Goal: Information Seeking & Learning: Learn about a topic

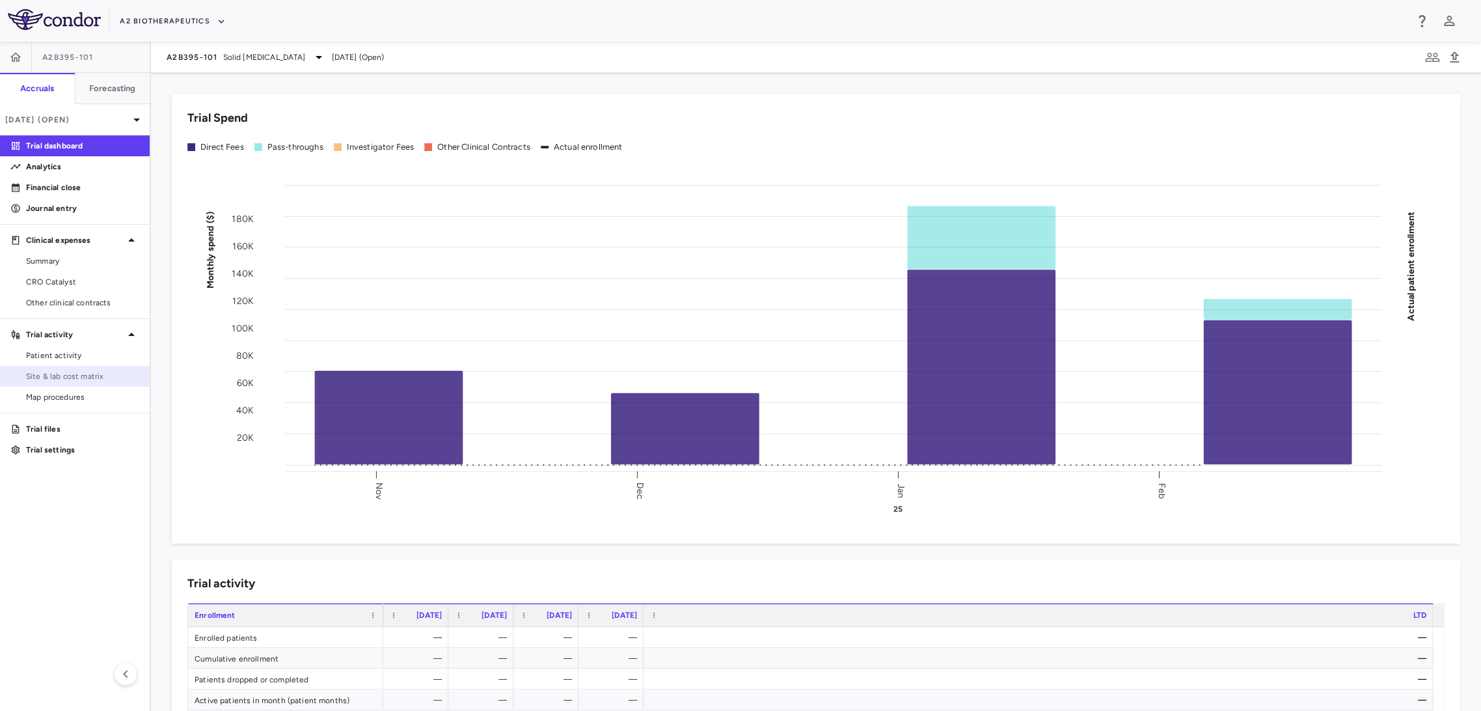
click at [115, 381] on span "Site & lab cost matrix" at bounding box center [82, 376] width 113 height 12
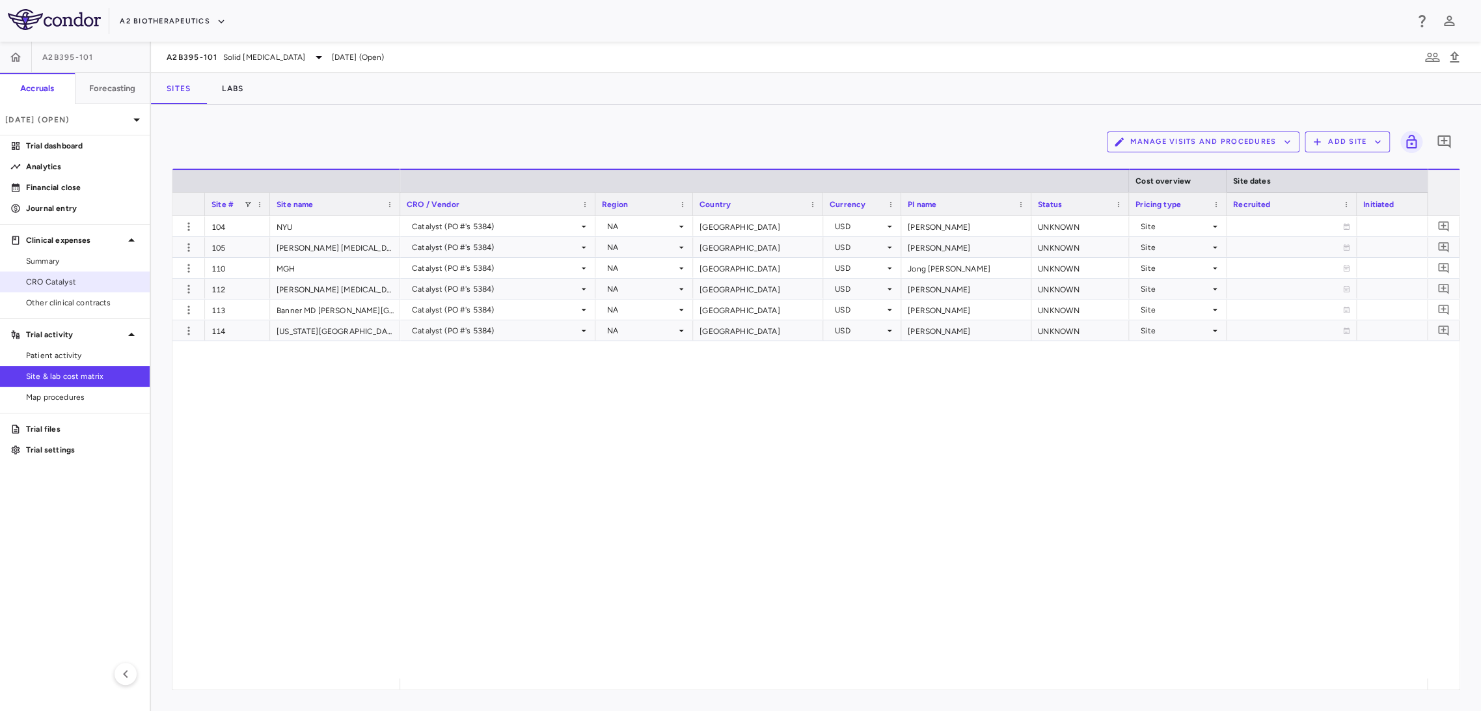
click at [79, 285] on span "CRO Catalyst" at bounding box center [82, 282] width 113 height 12
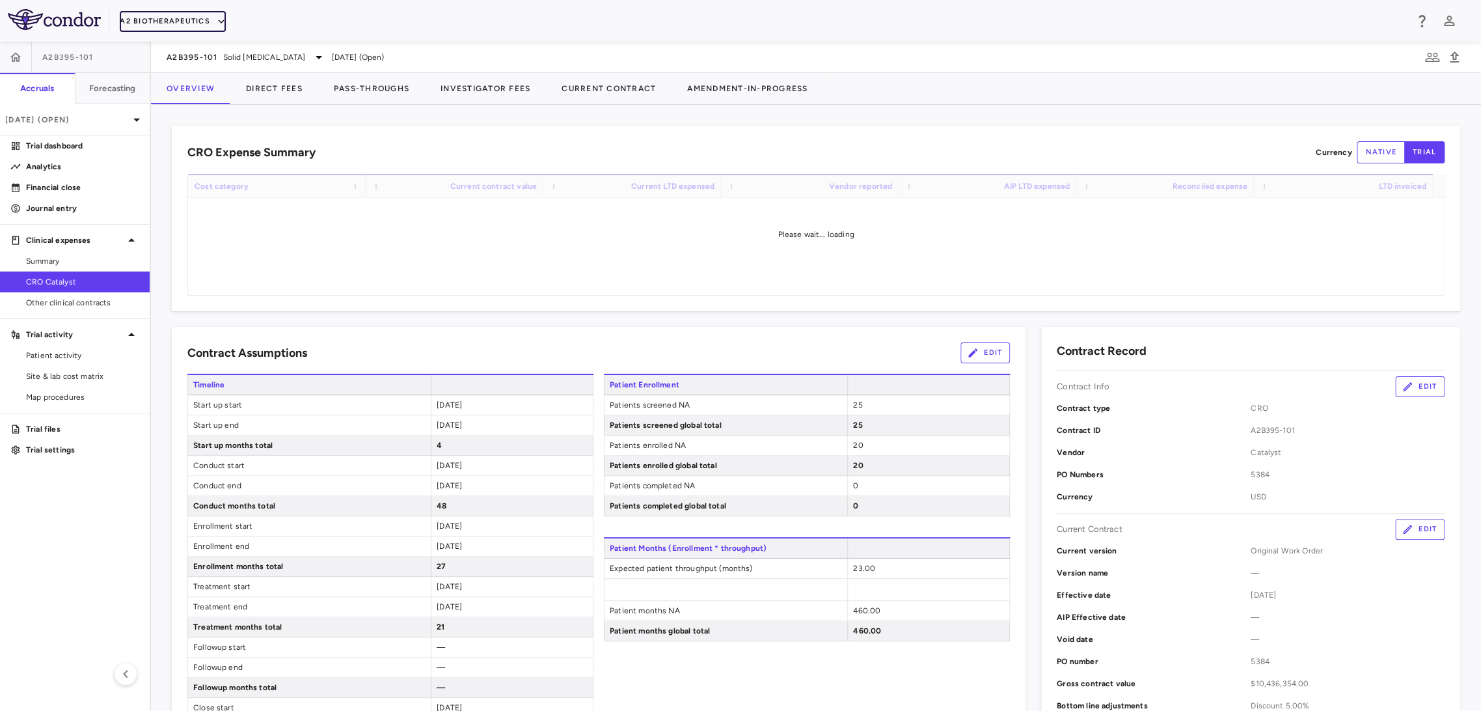
click at [182, 15] on button "A2 Biotherapeutics" at bounding box center [173, 21] width 106 height 21
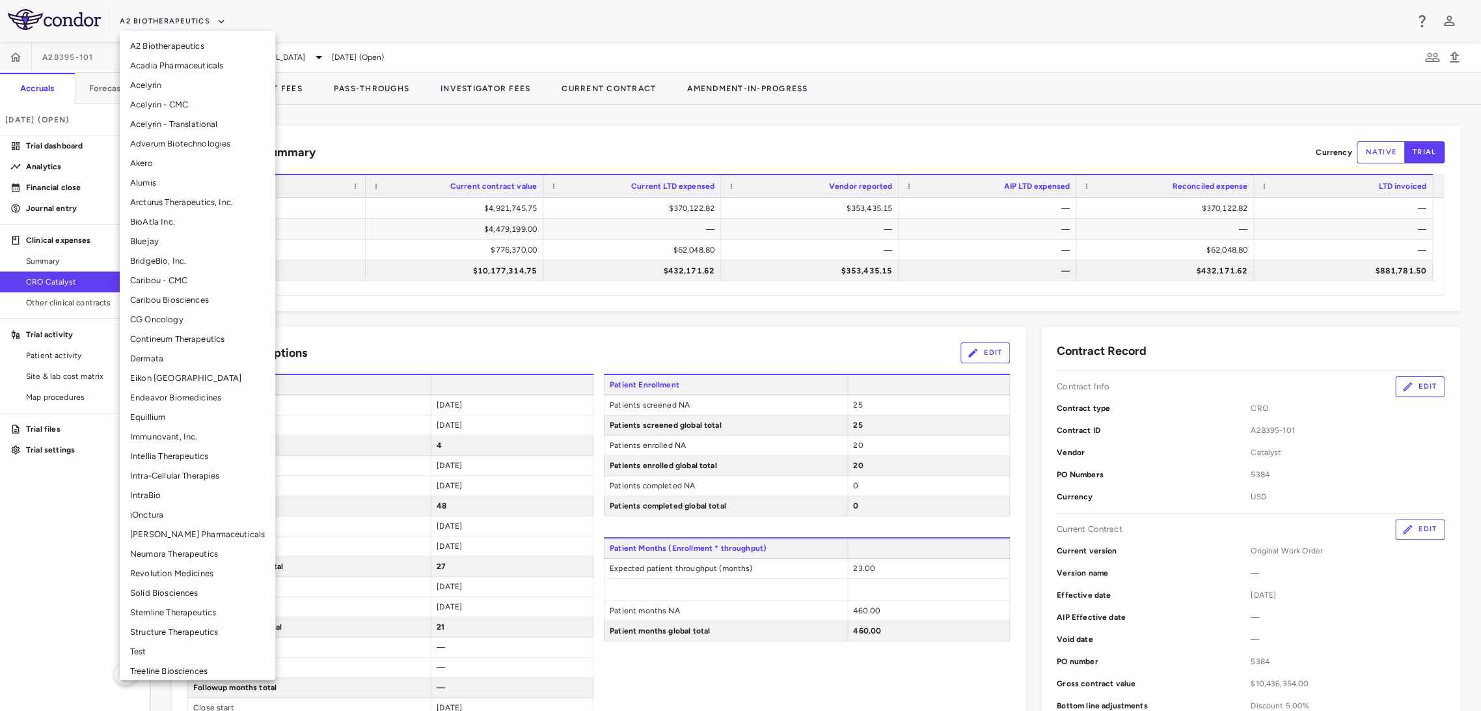
click at [205, 143] on li "Adverum Biotechnologies" at bounding box center [198, 144] width 156 height 20
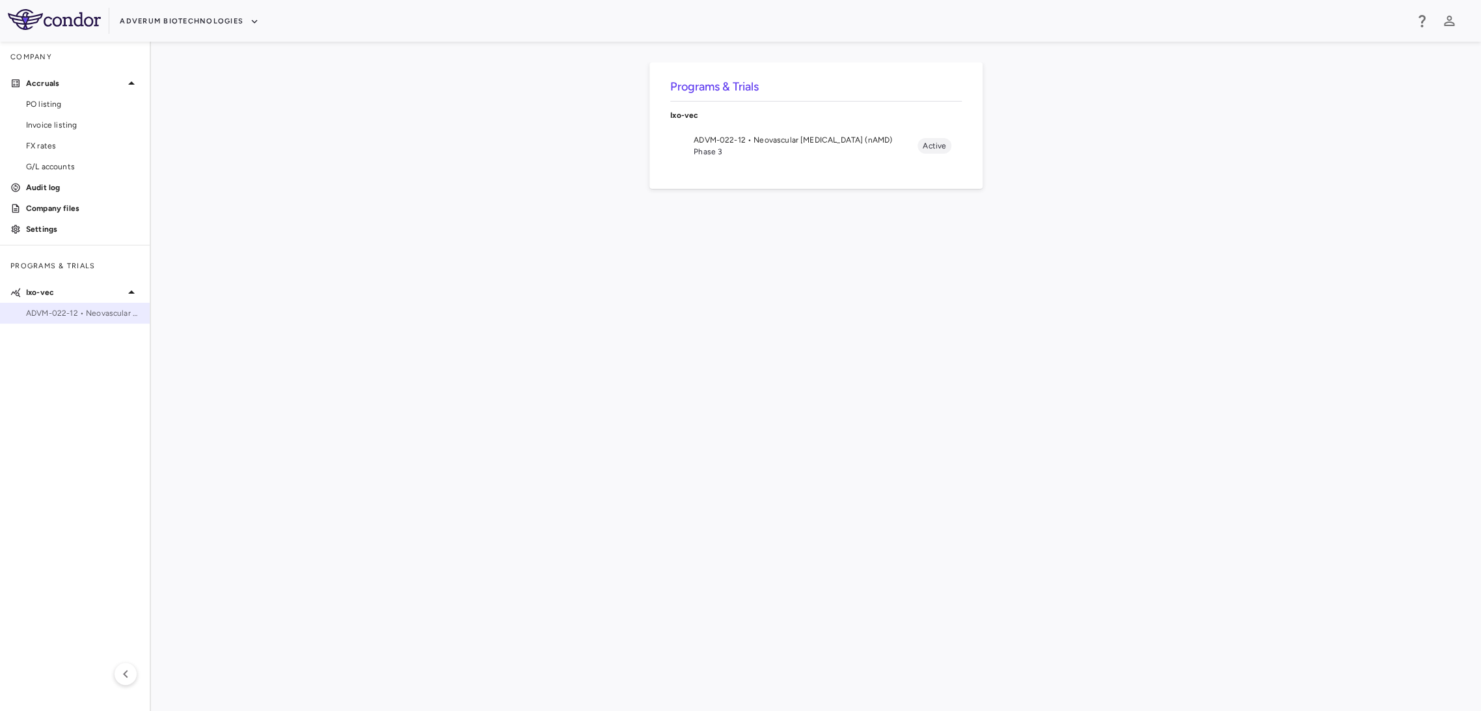
click at [64, 308] on span "ADVM-022-12 • Neovascular [MEDICAL_DATA] (nAMD)" at bounding box center [82, 313] width 113 height 12
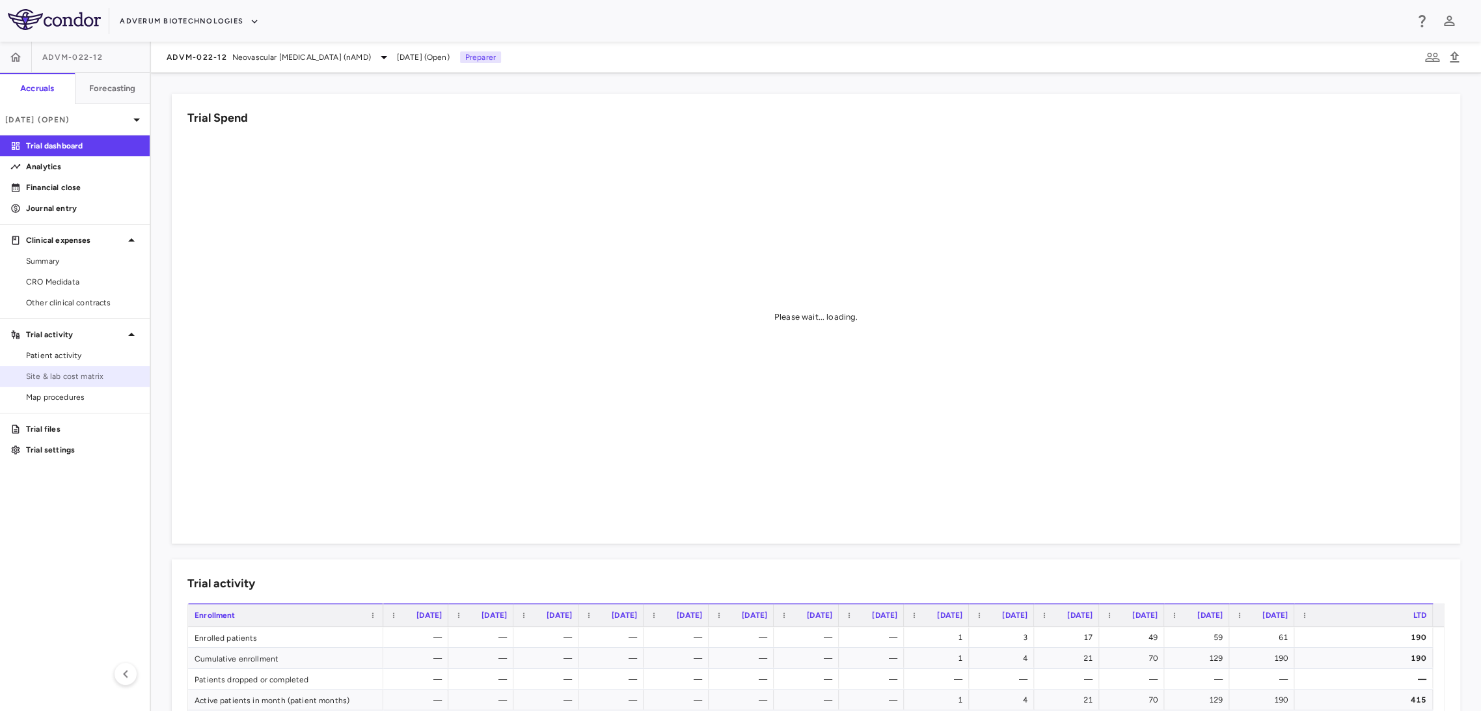
click at [99, 377] on span "Site & lab cost matrix" at bounding box center [82, 376] width 113 height 12
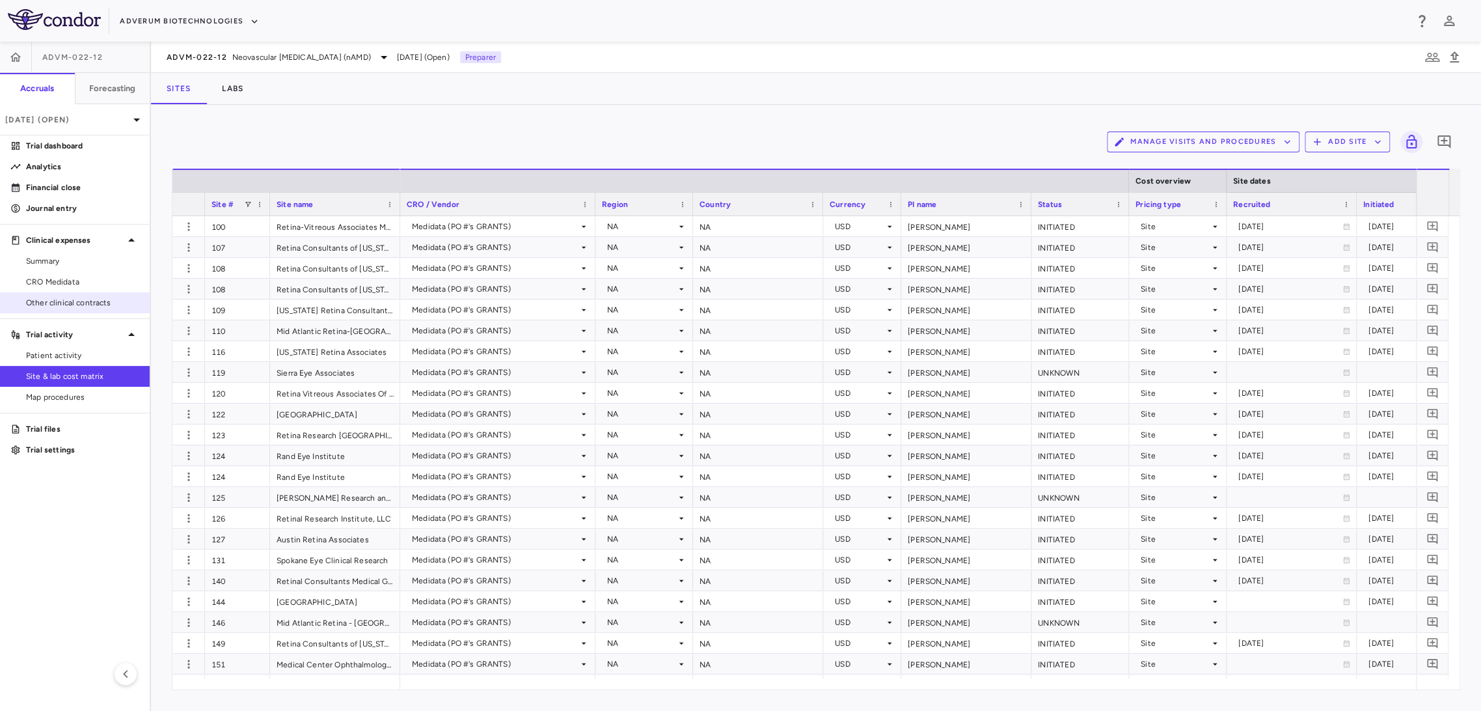
click at [78, 297] on span "Other clinical contracts" at bounding box center [82, 303] width 113 height 12
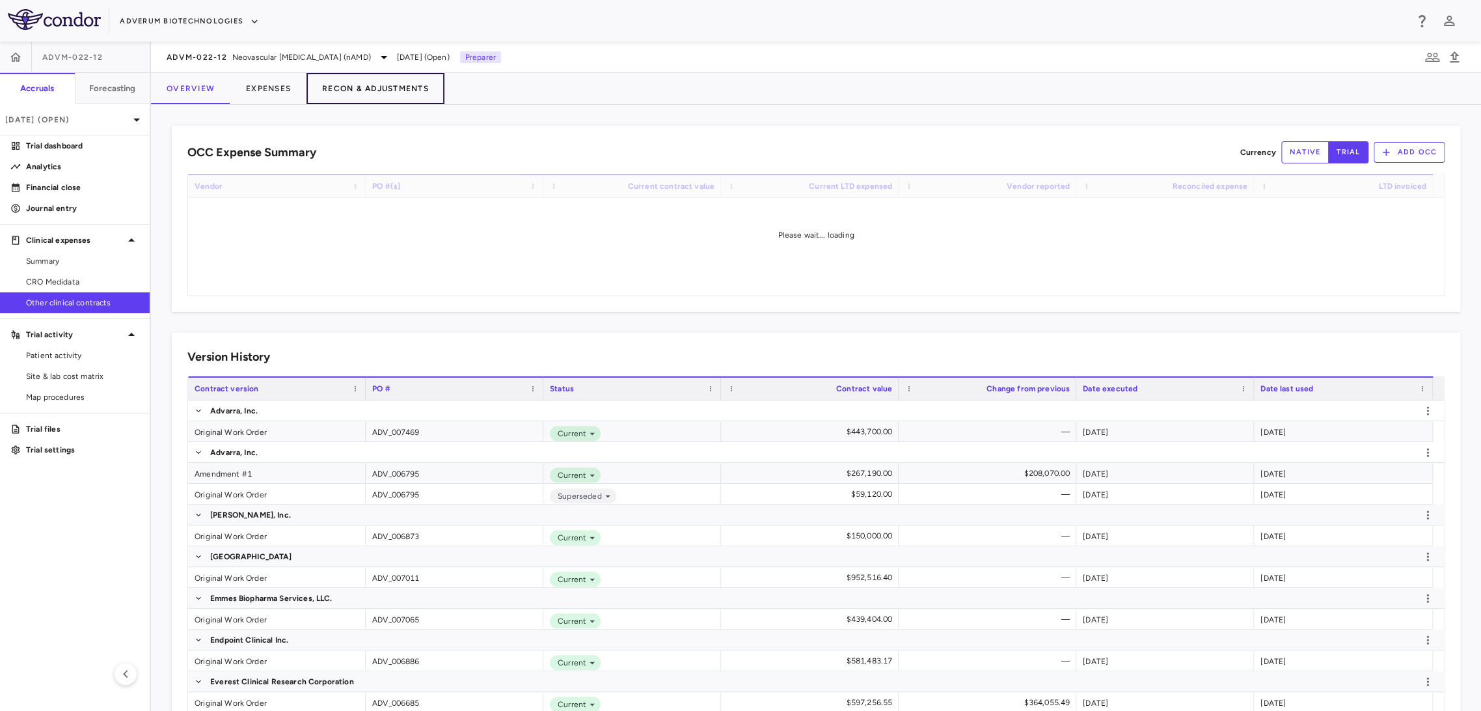
click at [321, 80] on button "Recon & Adjustments" at bounding box center [375, 88] width 138 height 31
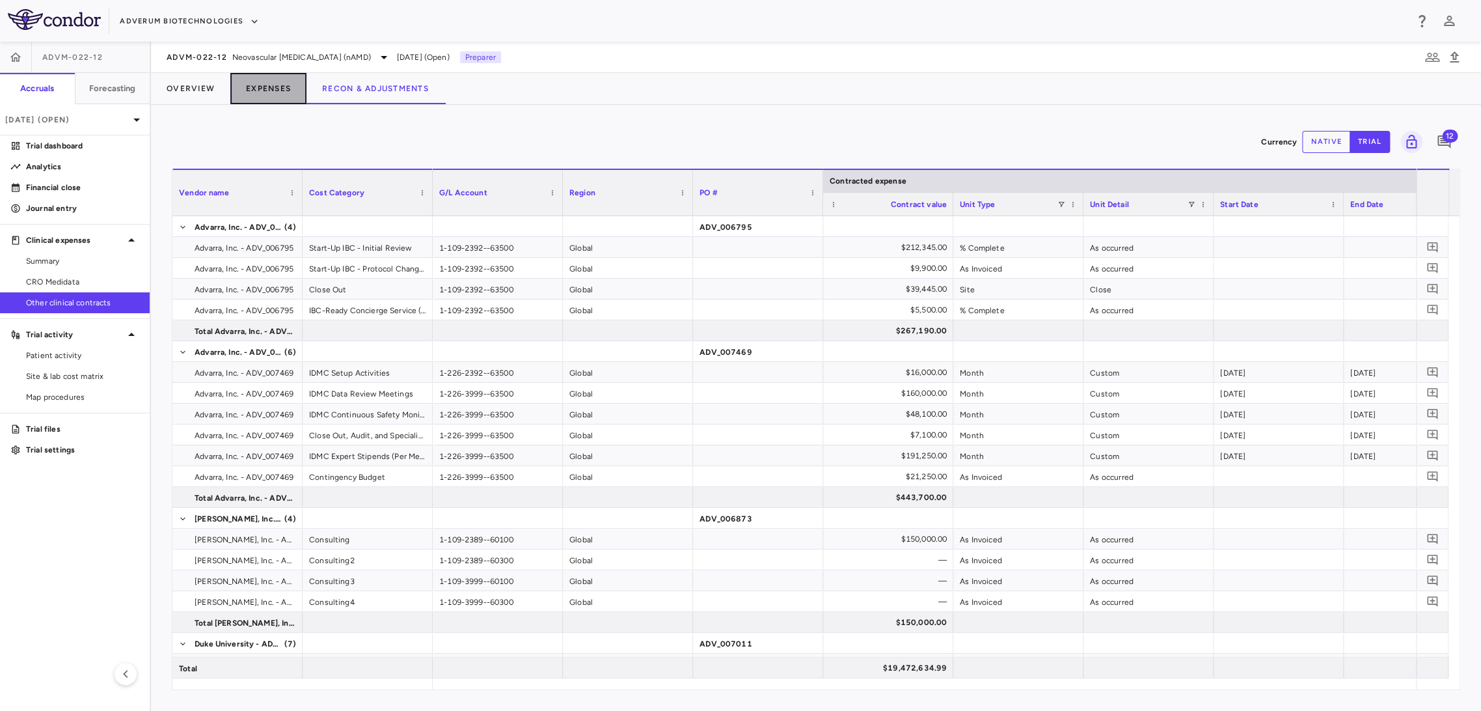
click at [250, 85] on button "Expenses" at bounding box center [268, 88] width 76 height 31
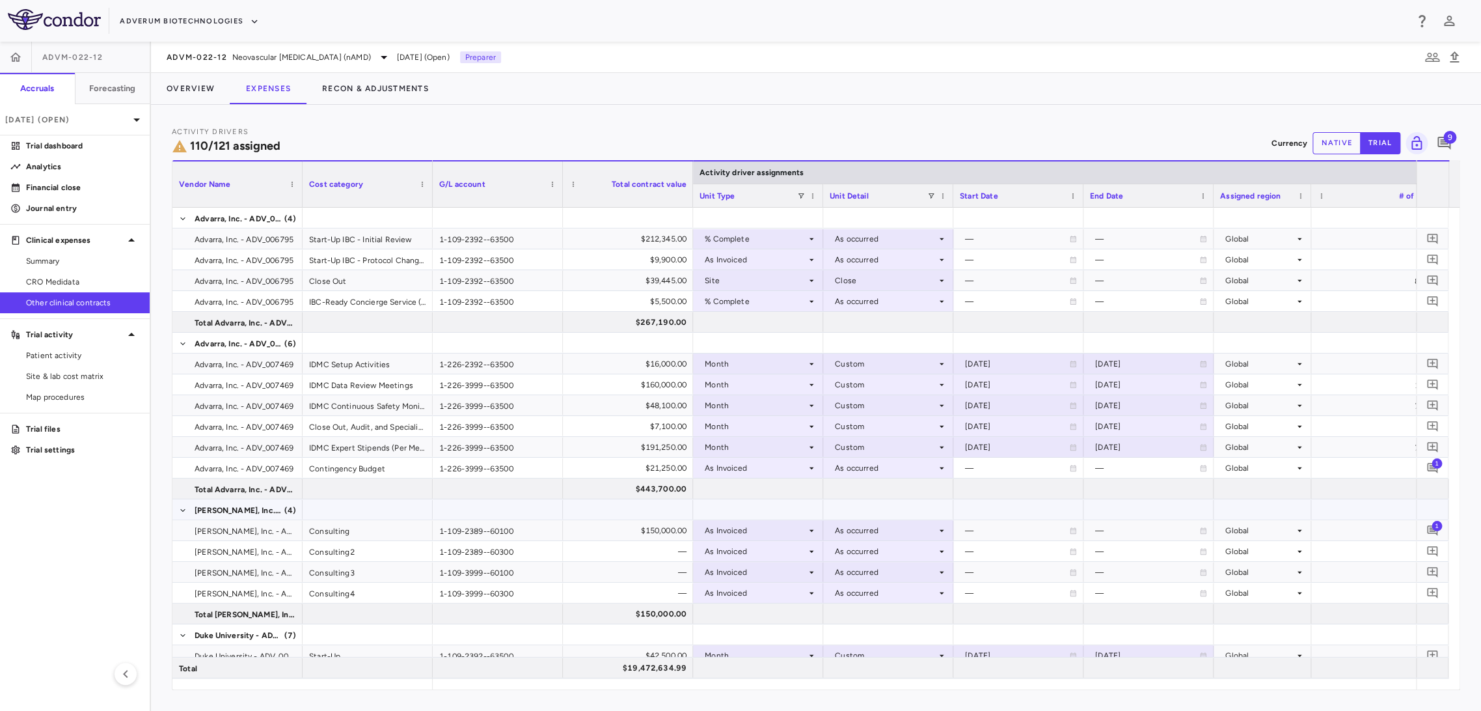
scroll to position [72, 0]
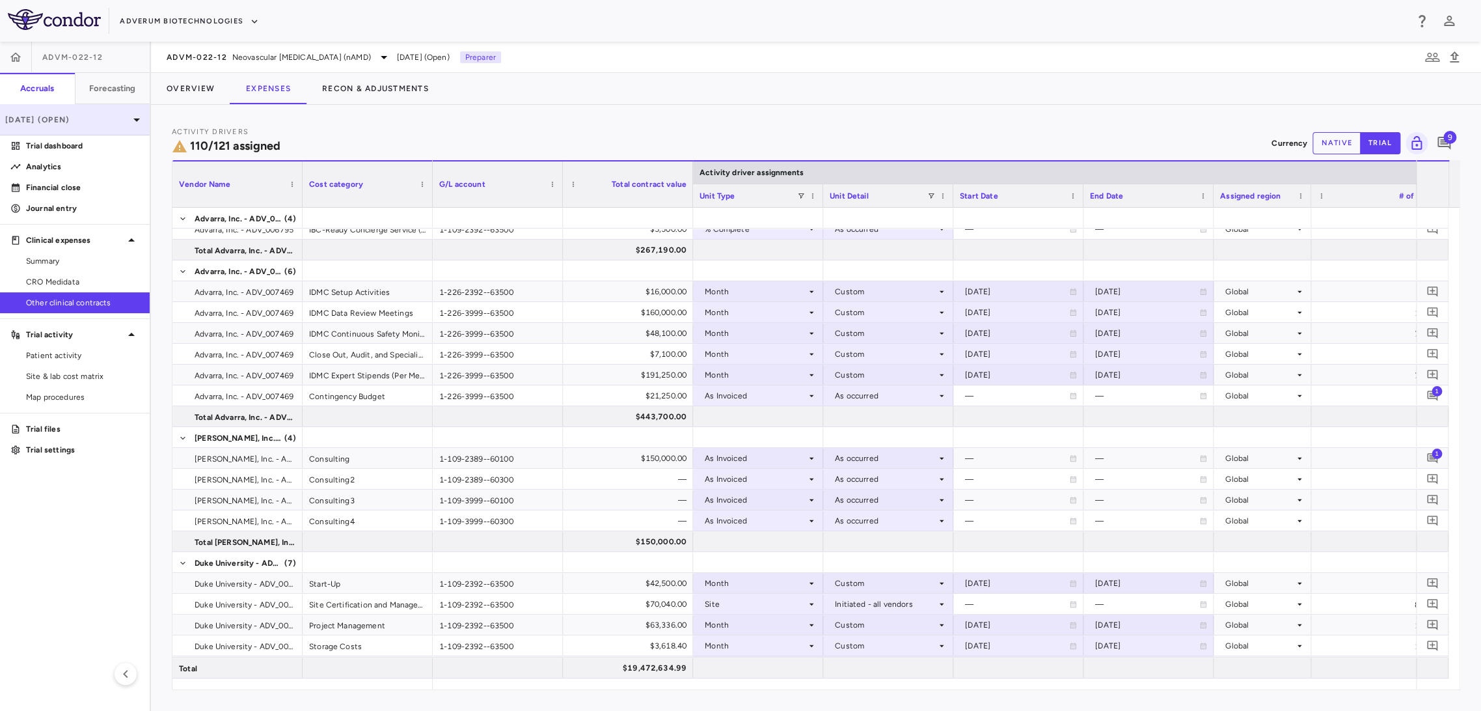
click at [128, 118] on p "[DATE] (Open)" at bounding box center [67, 120] width 124 height 12
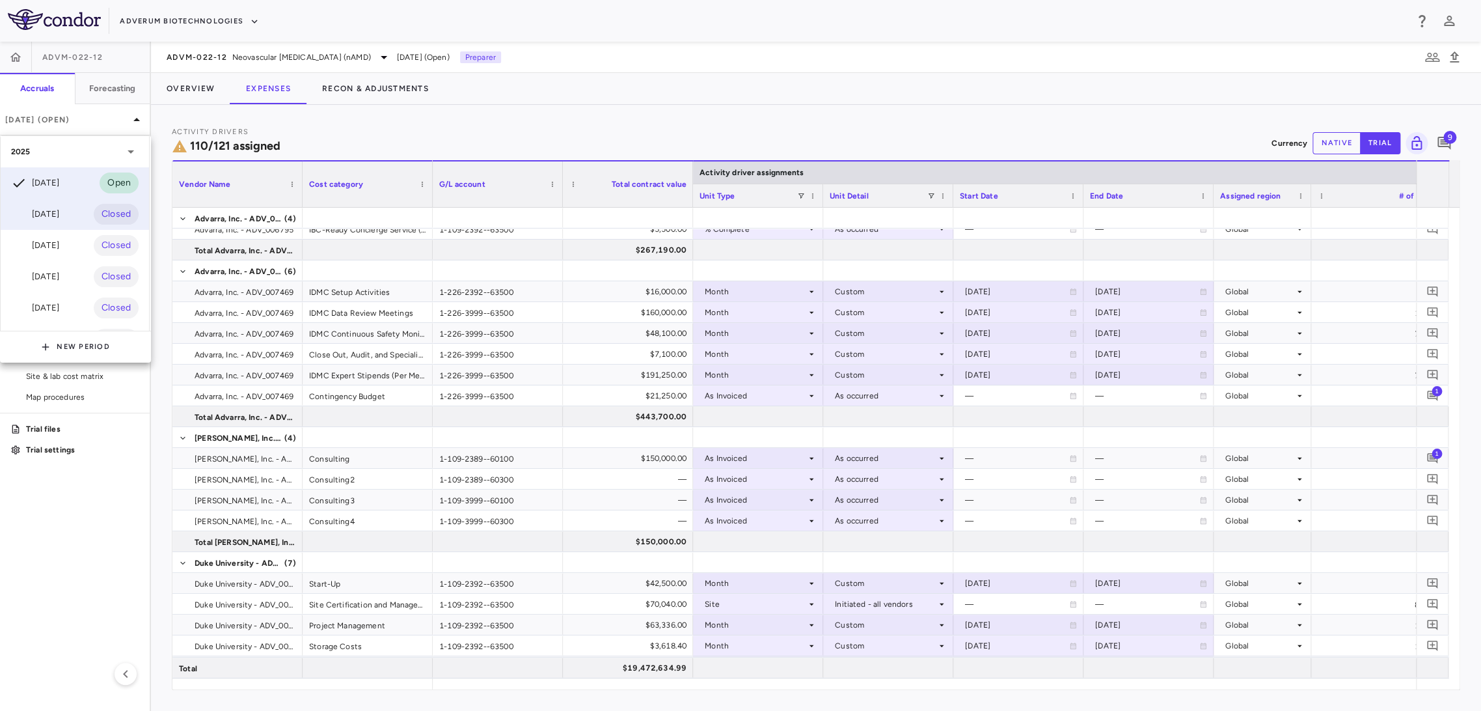
click at [59, 215] on div "[DATE]" at bounding box center [35, 214] width 48 height 16
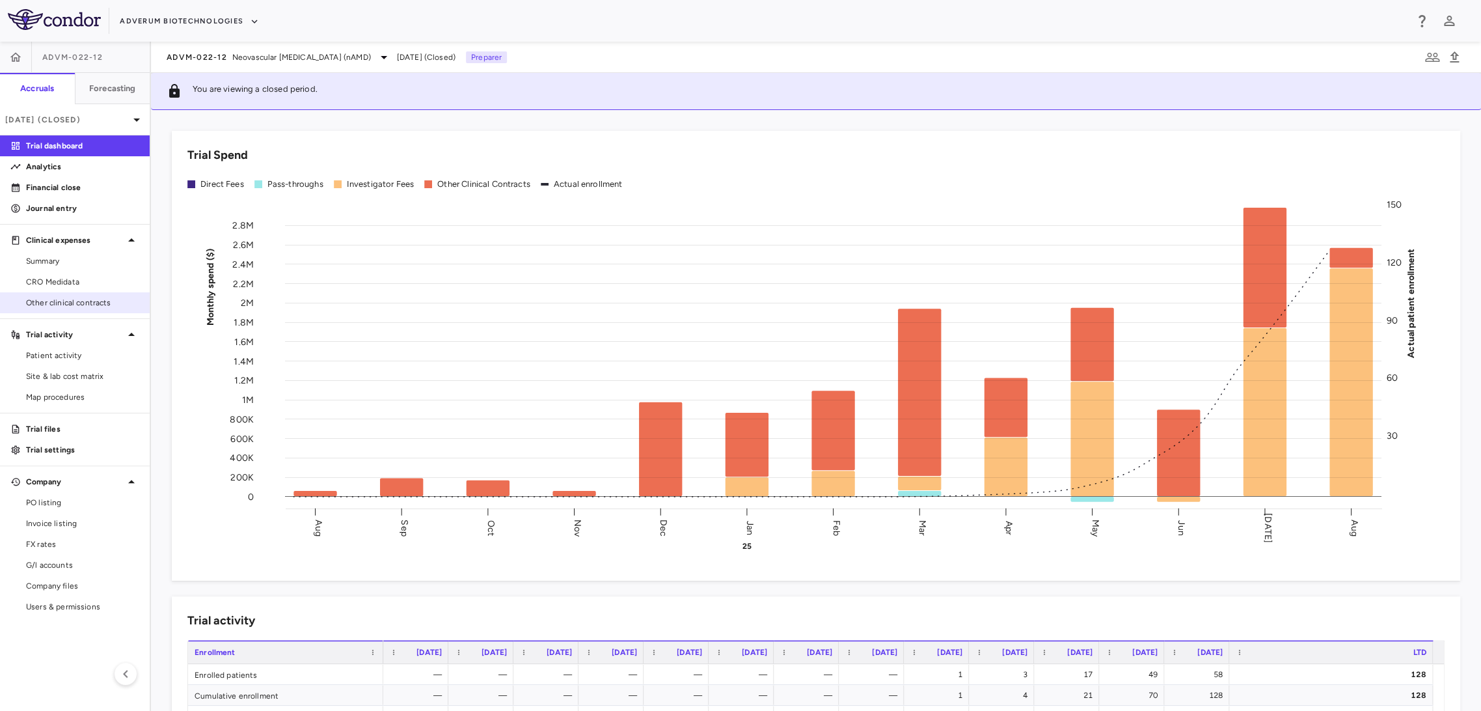
click at [84, 312] on link "Other clinical contracts" at bounding box center [75, 303] width 150 height 20
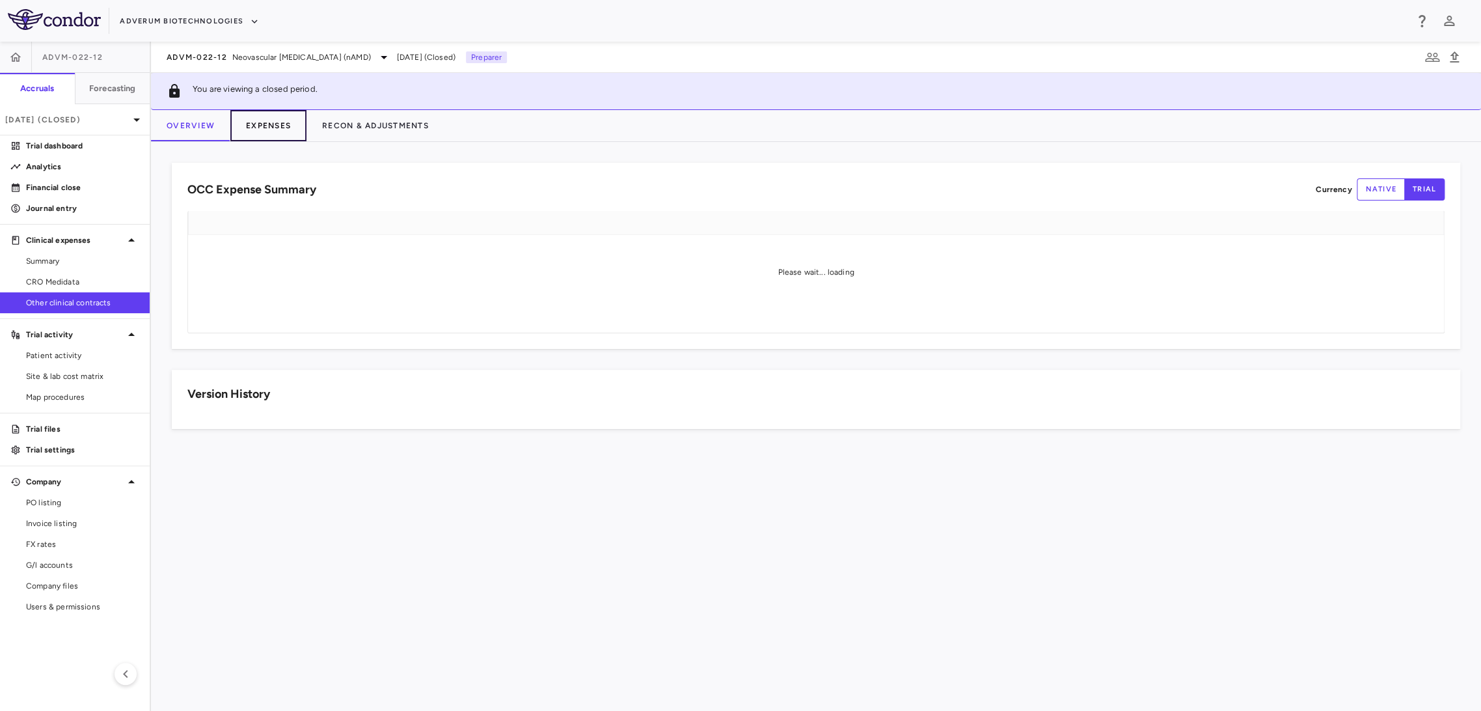
click at [251, 132] on button "Expenses" at bounding box center [268, 125] width 76 height 31
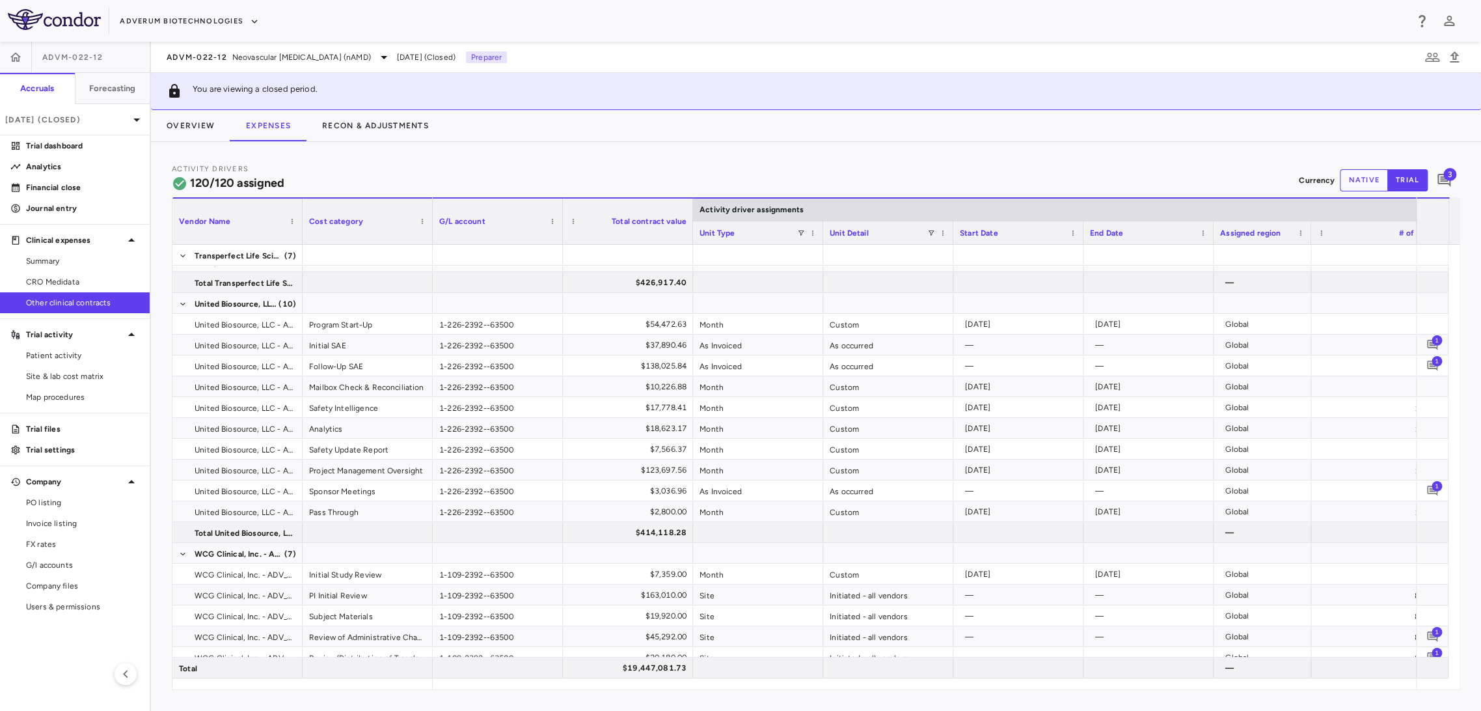
scroll to position [0, 225]
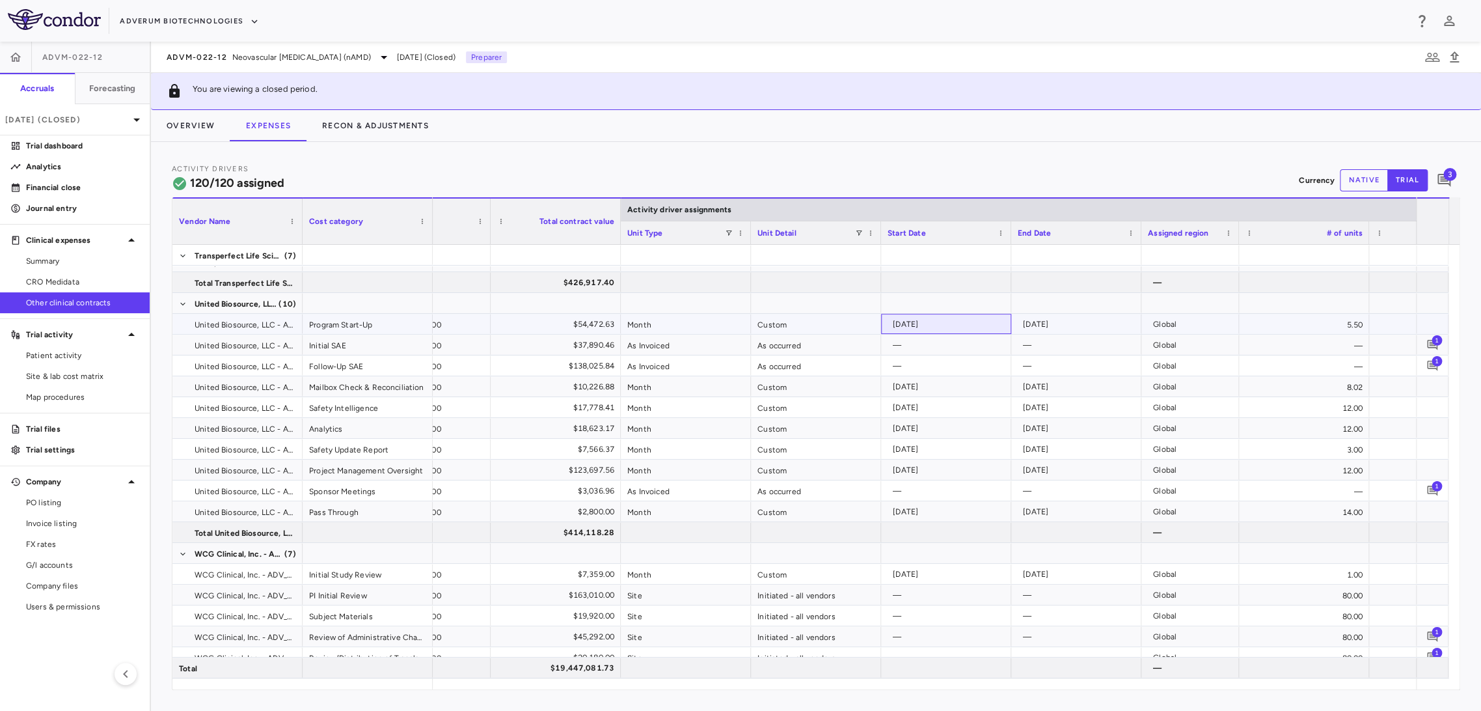
click at [992, 323] on div "[DATE]" at bounding box center [949, 324] width 112 height 21
click at [973, 379] on div "[DATE]" at bounding box center [949, 386] width 112 height 21
click at [948, 509] on div "[DATE]" at bounding box center [949, 511] width 112 height 21
click at [1036, 513] on div "[DATE]" at bounding box center [1079, 511] width 112 height 21
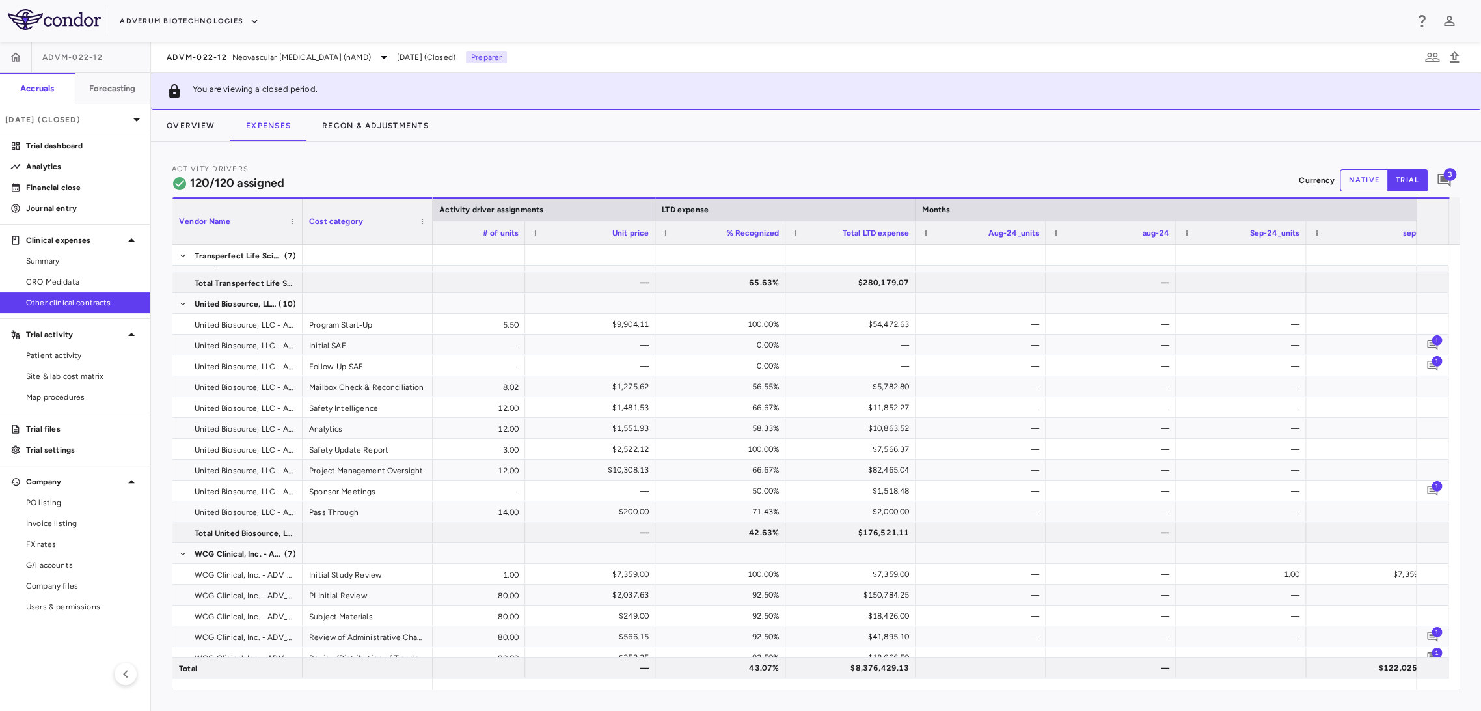
scroll to position [0, 1026]
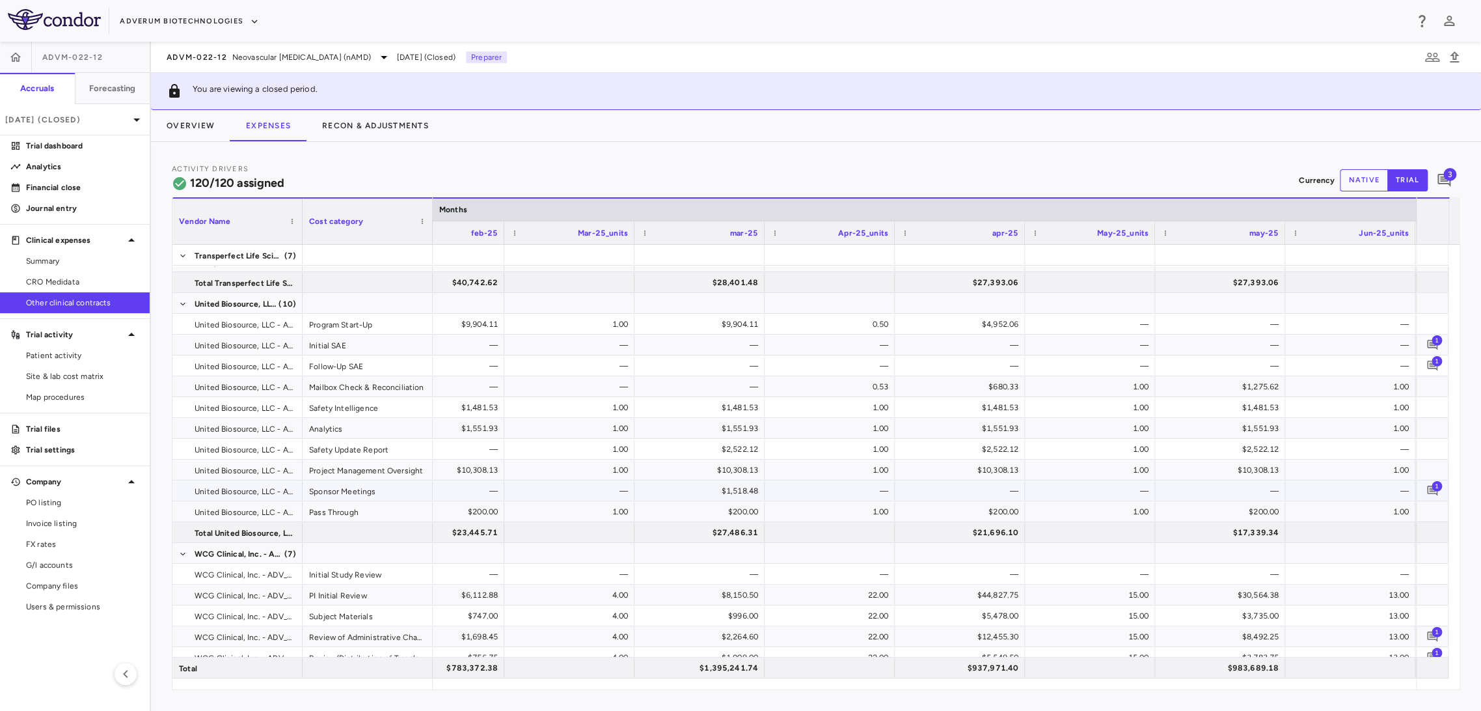
click at [718, 493] on div "$1,518.48" at bounding box center [702, 490] width 112 height 21
click at [198, 131] on button "Overview" at bounding box center [190, 125] width 79 height 31
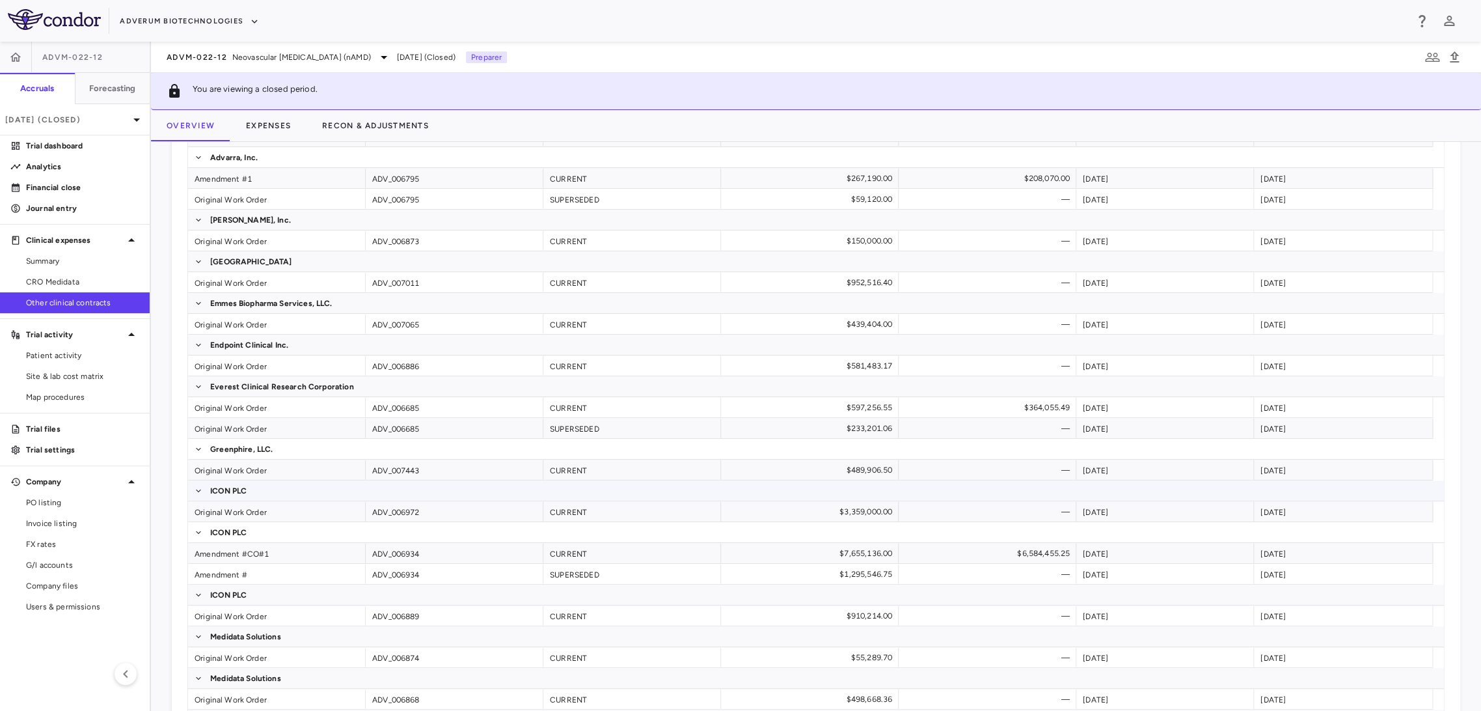
scroll to position [936, 0]
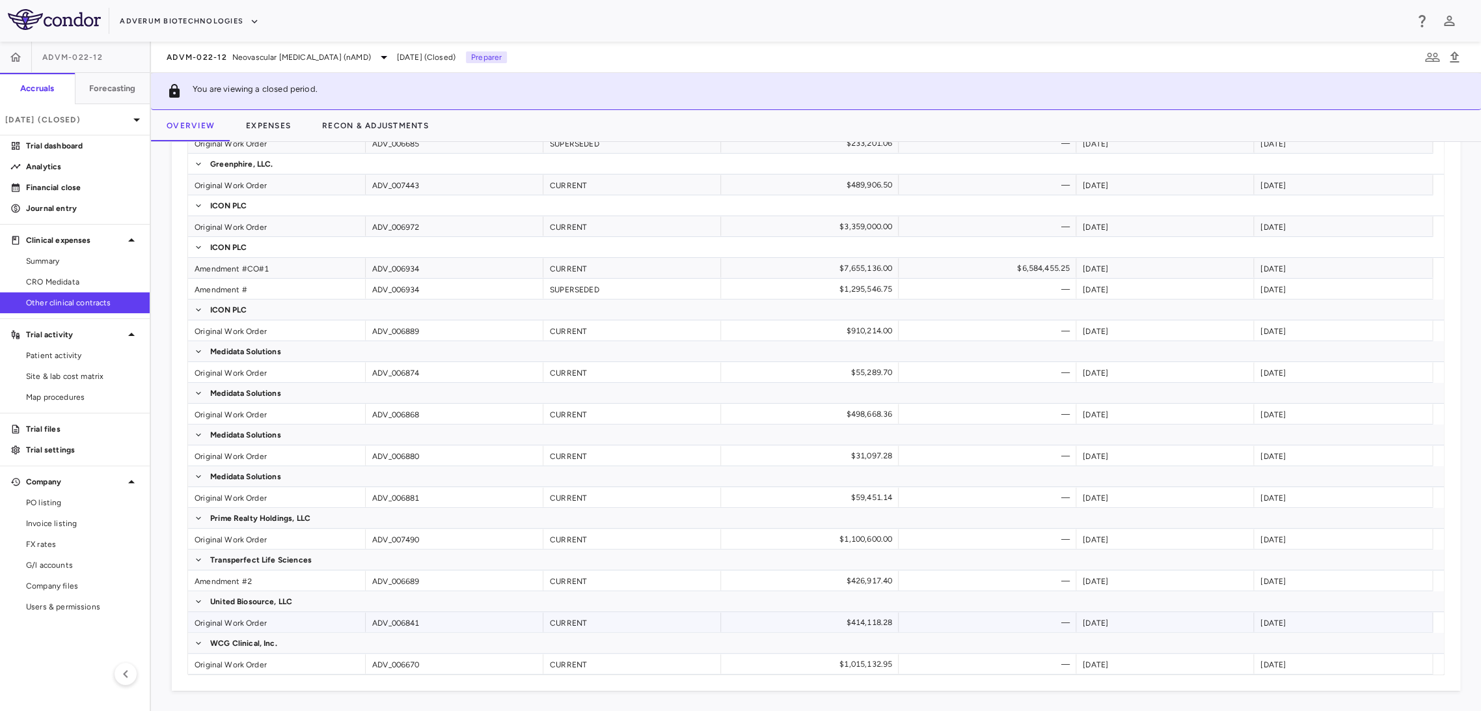
click at [257, 619] on div "Original Work Order" at bounding box center [277, 622] width 178 height 20
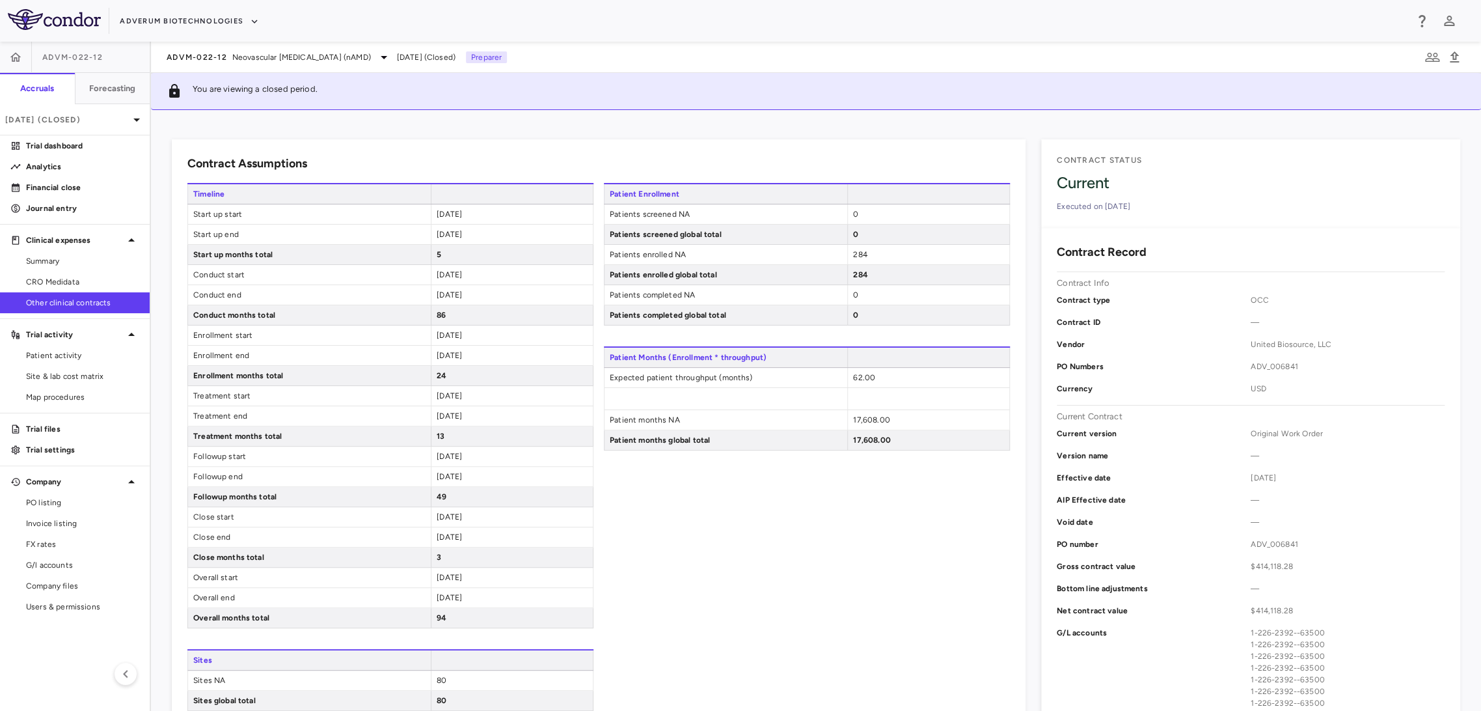
scroll to position [72, 0]
